Goal: Transaction & Acquisition: Download file/media

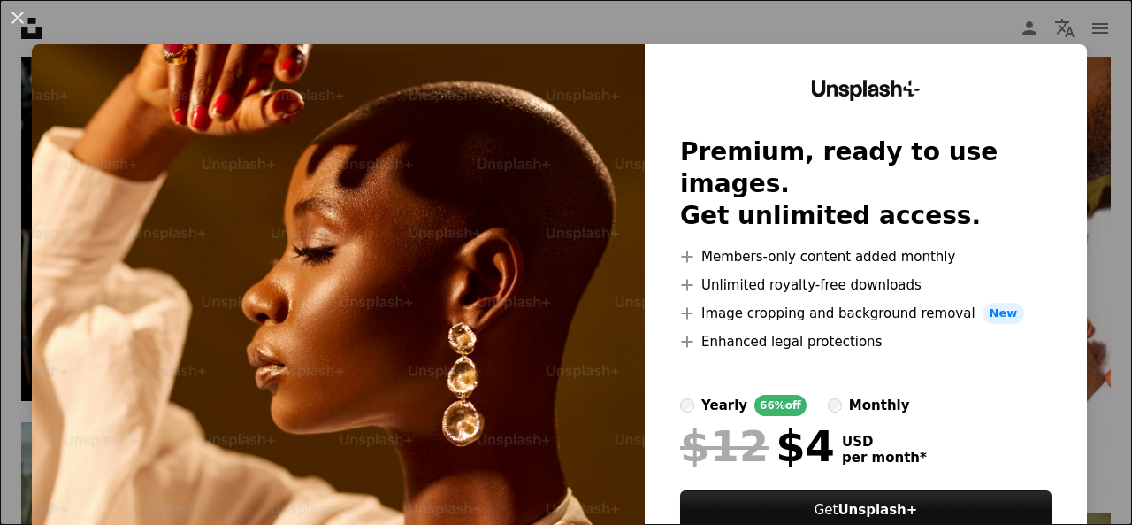
click at [979, 30] on div "An X shape Unsplash+ Premium, ready to use images. Get unlimited access. A plus…" at bounding box center [566, 262] width 1132 height 525
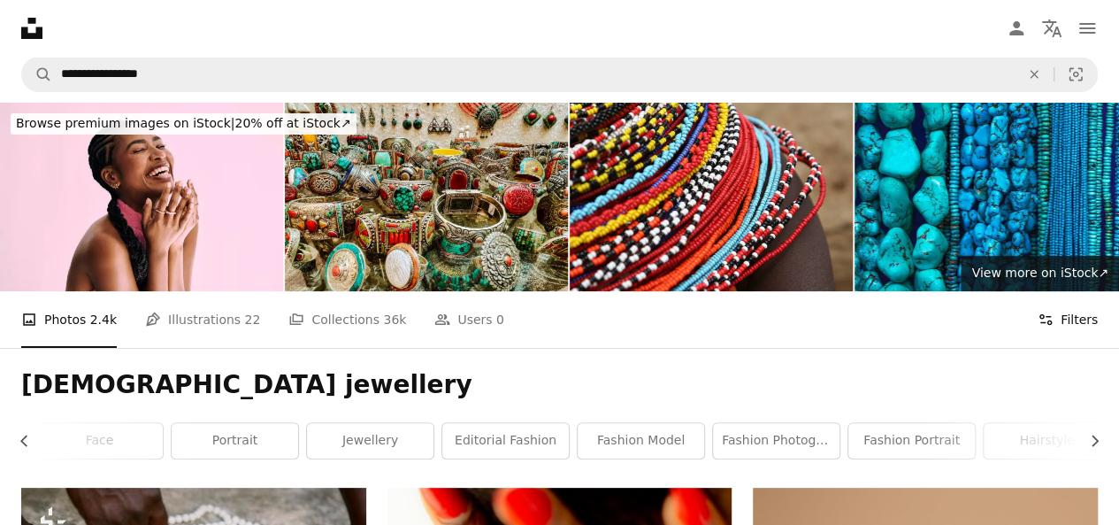
click at [1072, 291] on button "Filters Filters" at bounding box center [1068, 319] width 60 height 57
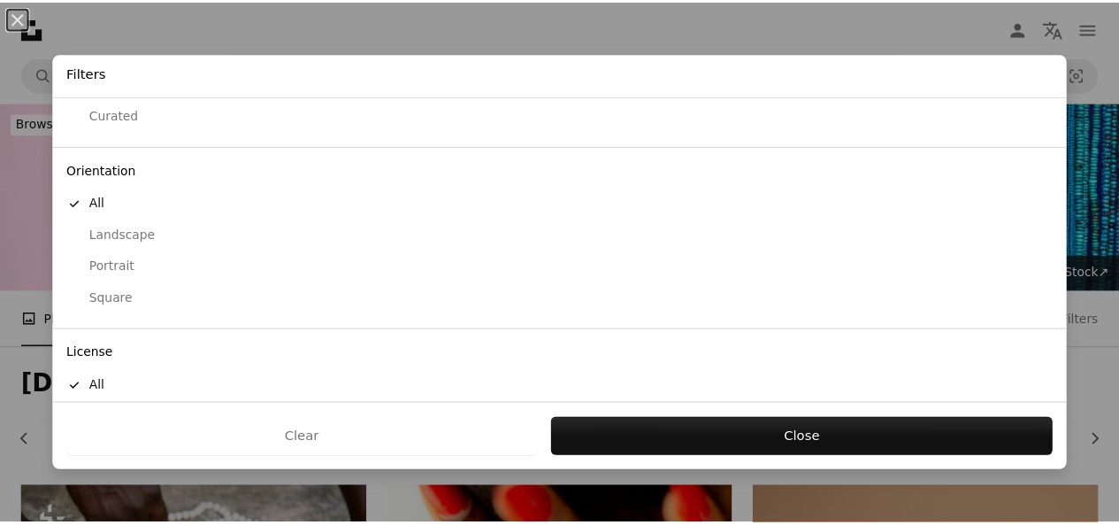
scroll to position [174, 0]
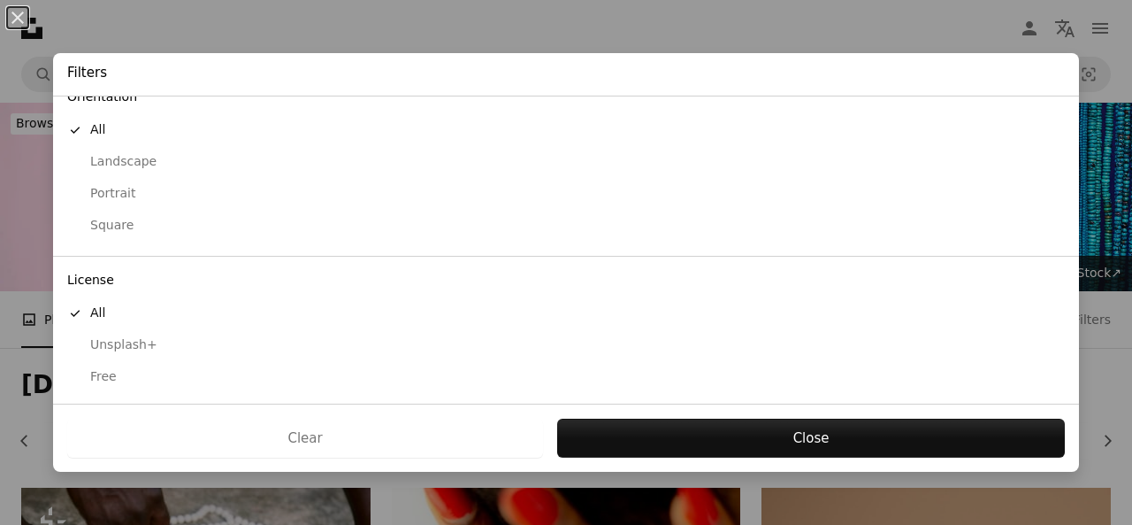
click at [92, 371] on div "Free" at bounding box center [566, 377] width 998 height 18
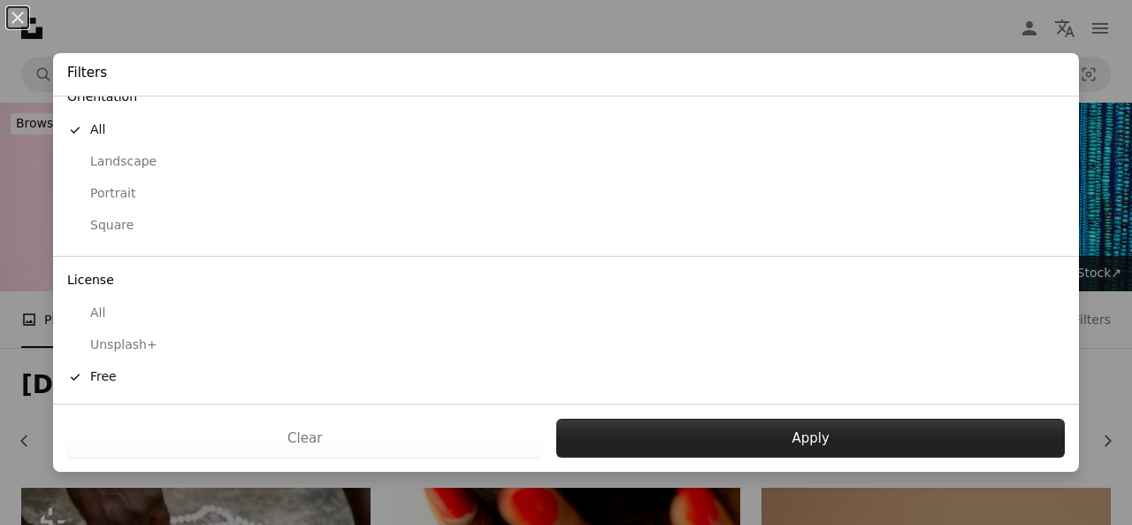
click at [598, 435] on button "Apply" at bounding box center [810, 437] width 509 height 39
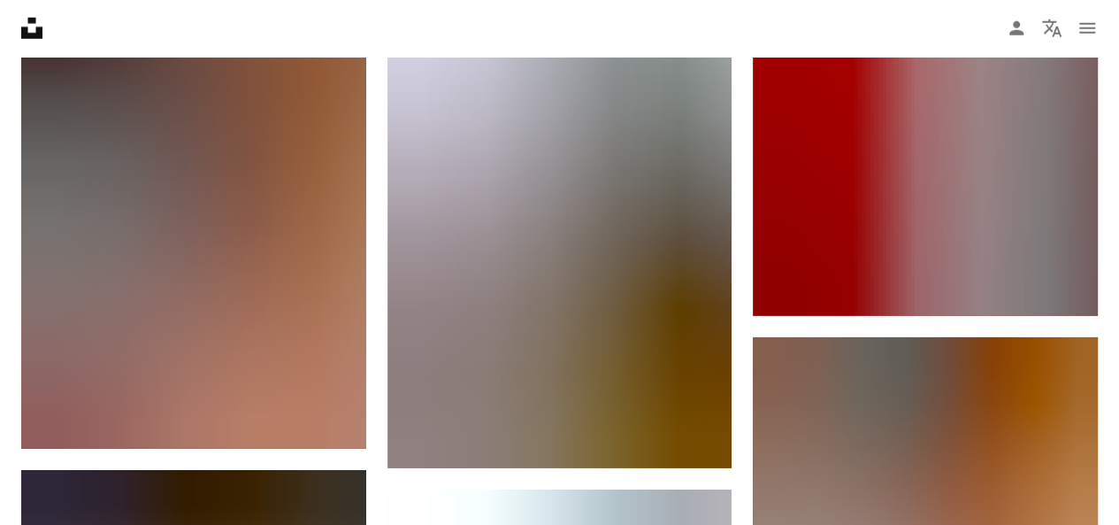
scroll to position [52913, 0]
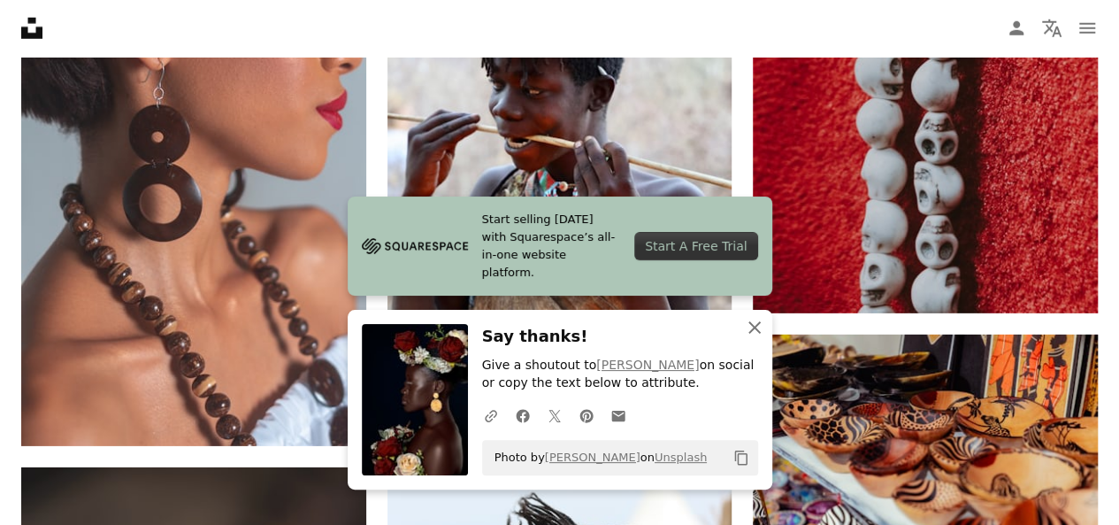
click at [751, 326] on icon "button" at bounding box center [754, 327] width 12 height 12
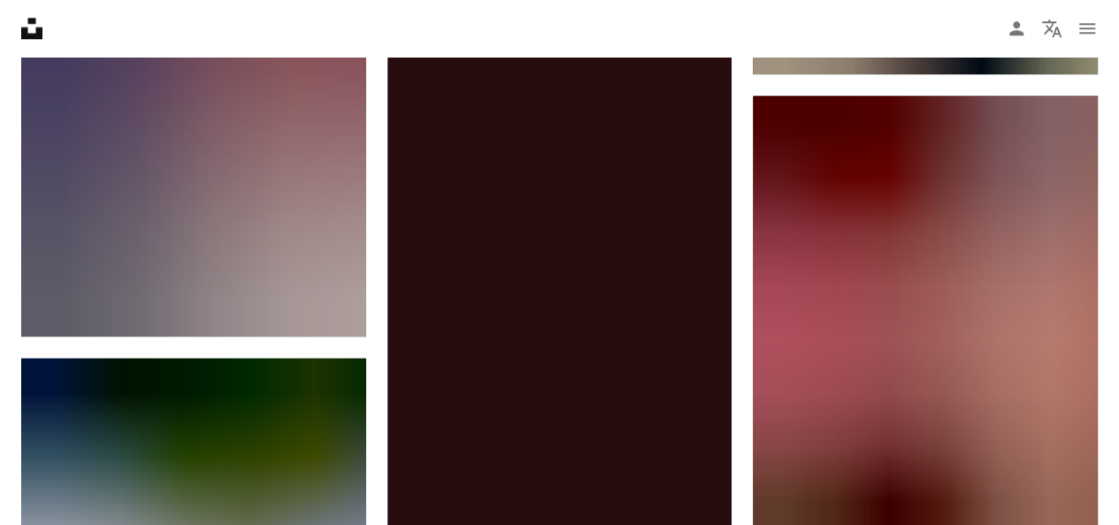
scroll to position [98396, 0]
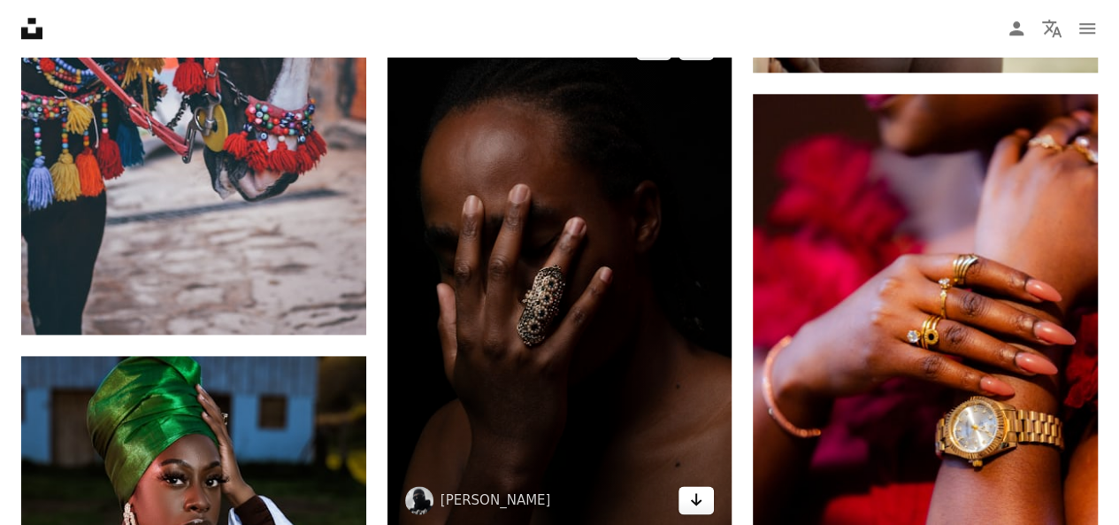
click at [695, 488] on icon "Arrow pointing down" at bounding box center [696, 498] width 14 height 21
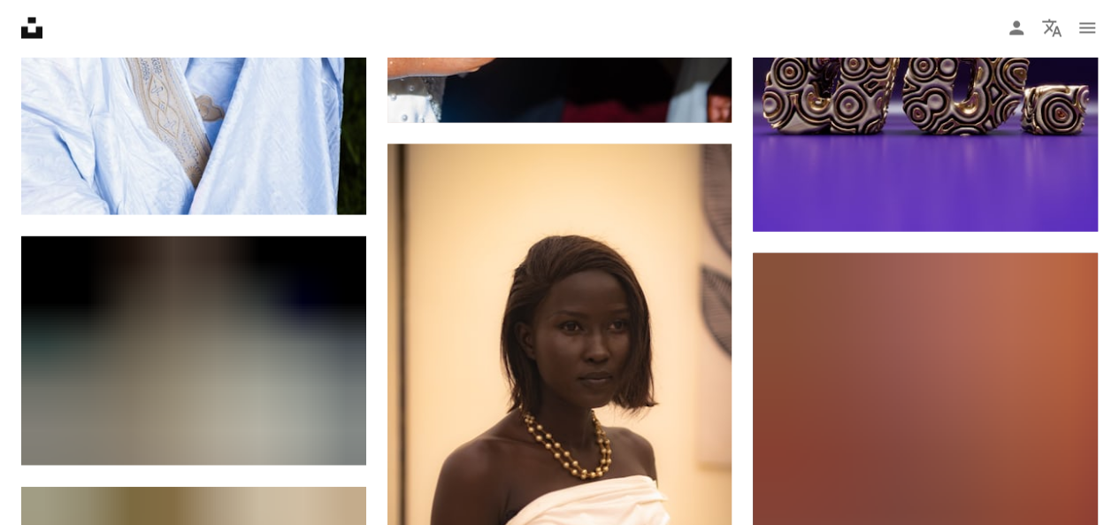
scroll to position [99055, 0]
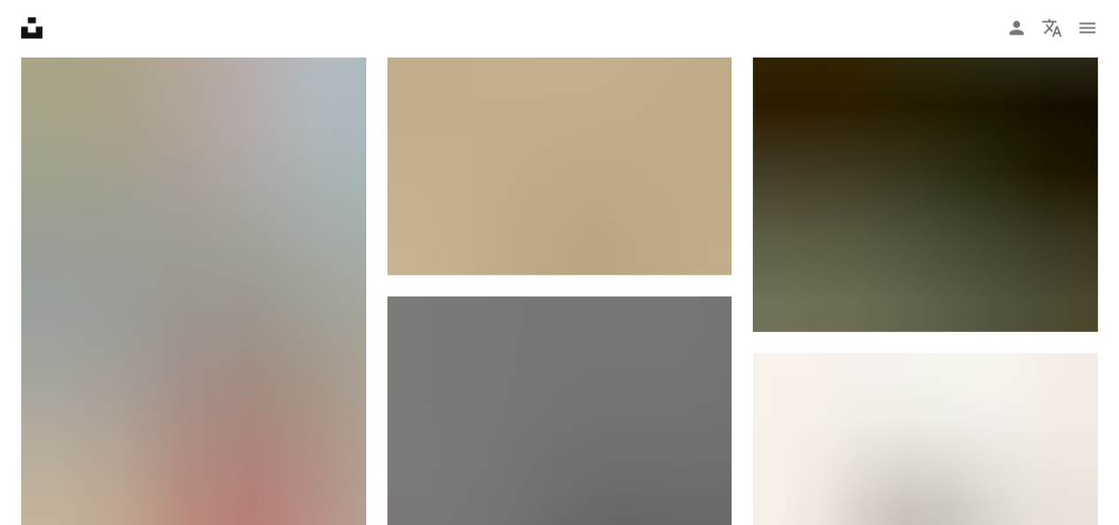
scroll to position [122653, 0]
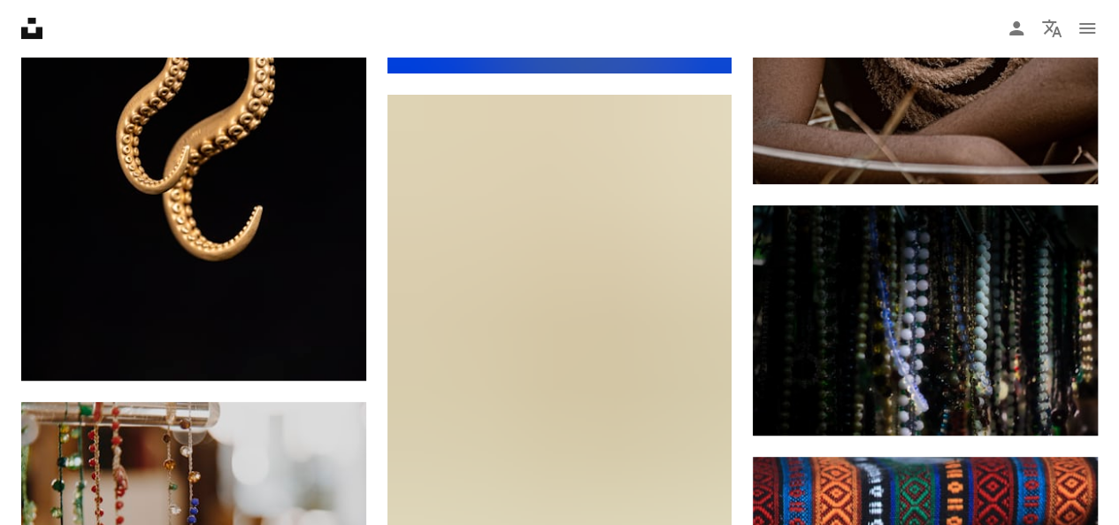
scroll to position [131157, 0]
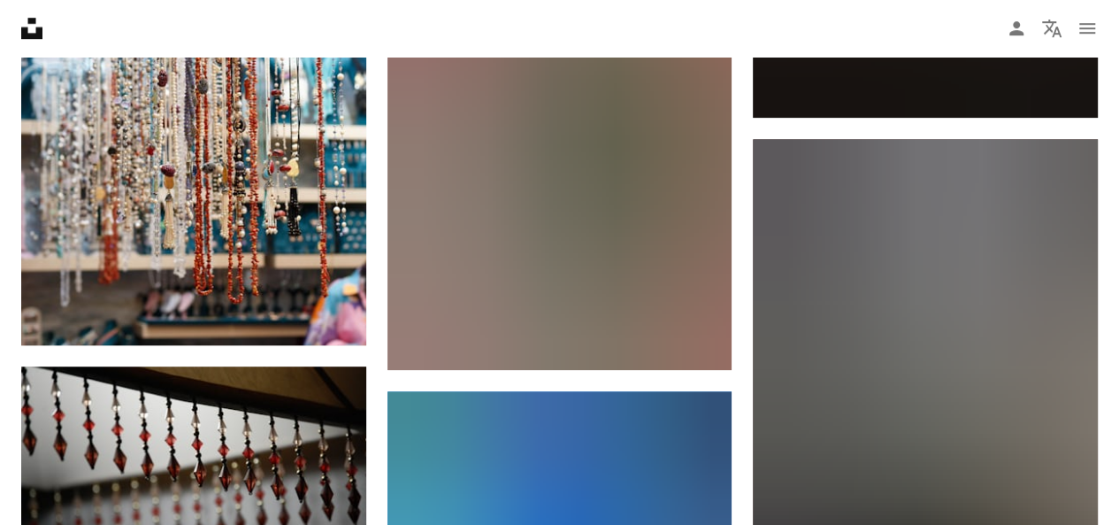
scroll to position [138318, 0]
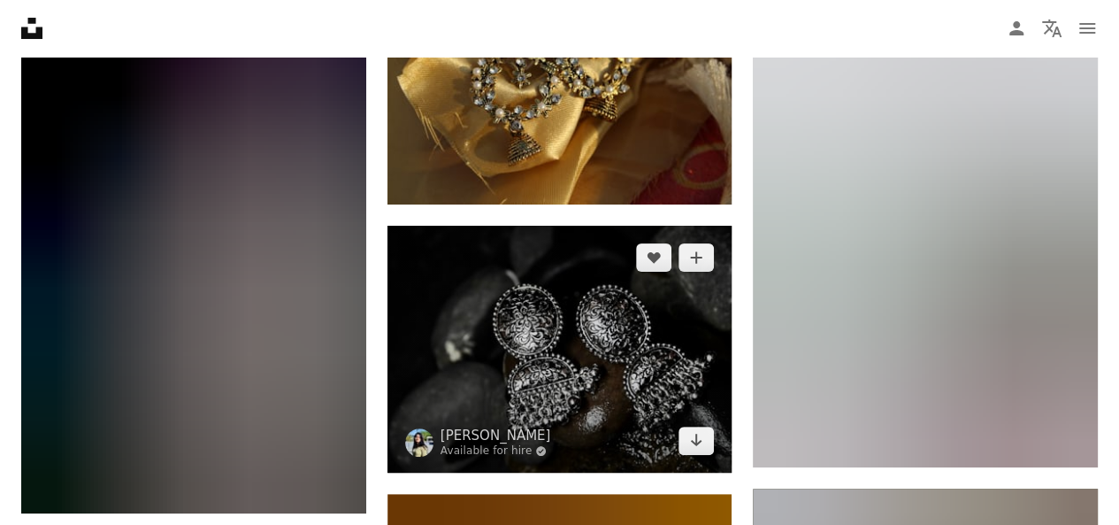
scroll to position [185814, 0]
